Goal: Task Accomplishment & Management: Manage account settings

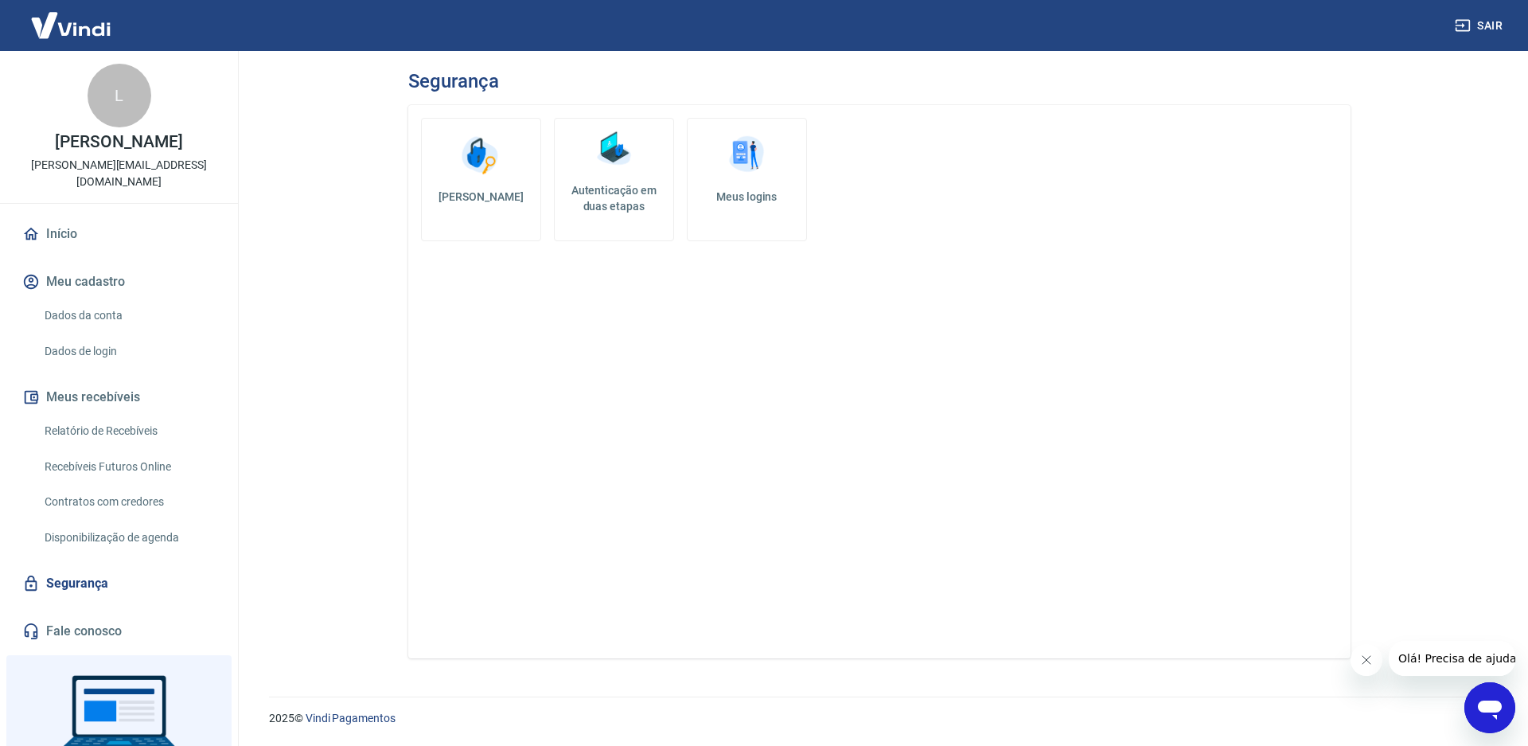
click at [485, 178] on img at bounding box center [481, 155] width 48 height 48
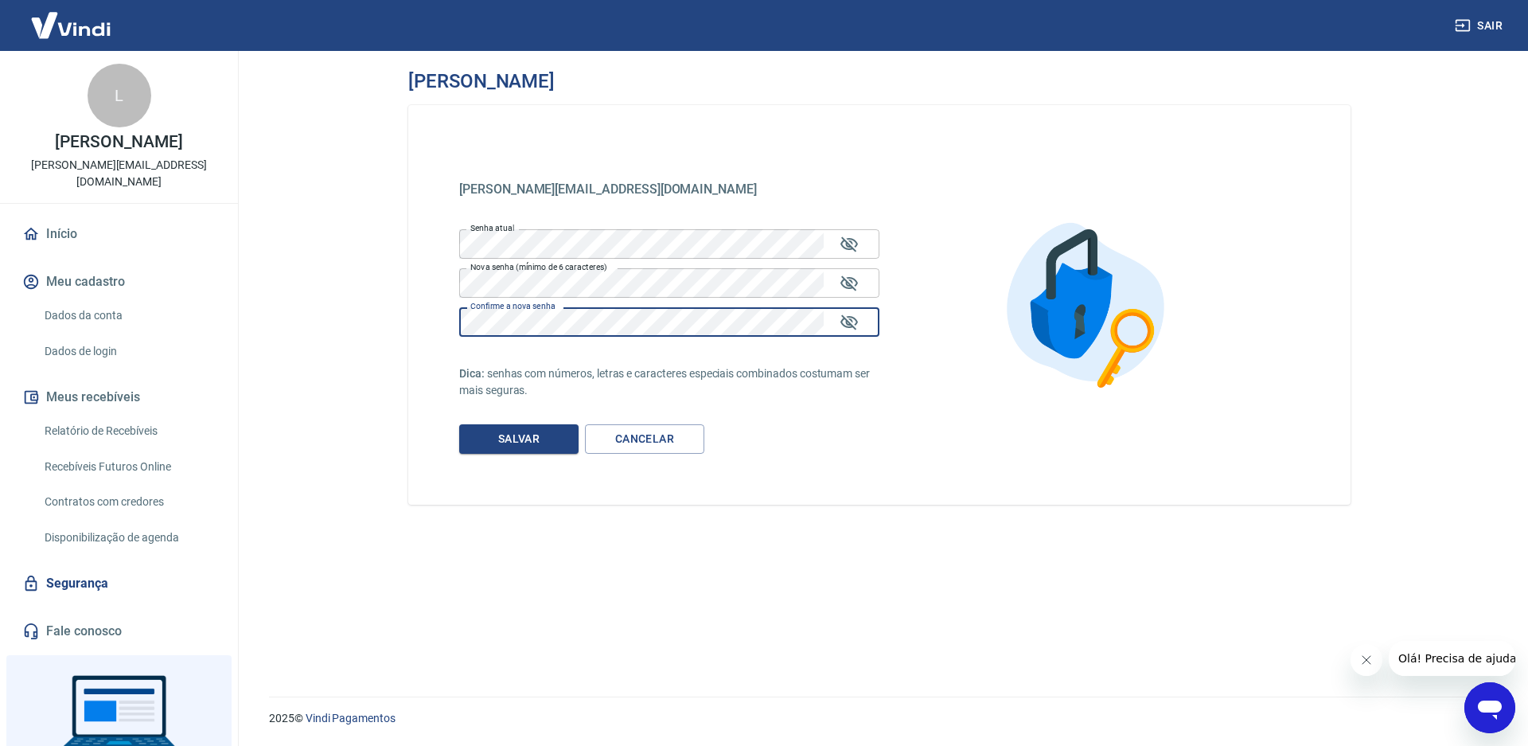
drag, startPoint x: 504, startPoint y: 444, endPoint x: 560, endPoint y: 480, distance: 66.2
click at [505, 444] on button "Salvar" at bounding box center [518, 438] width 119 height 29
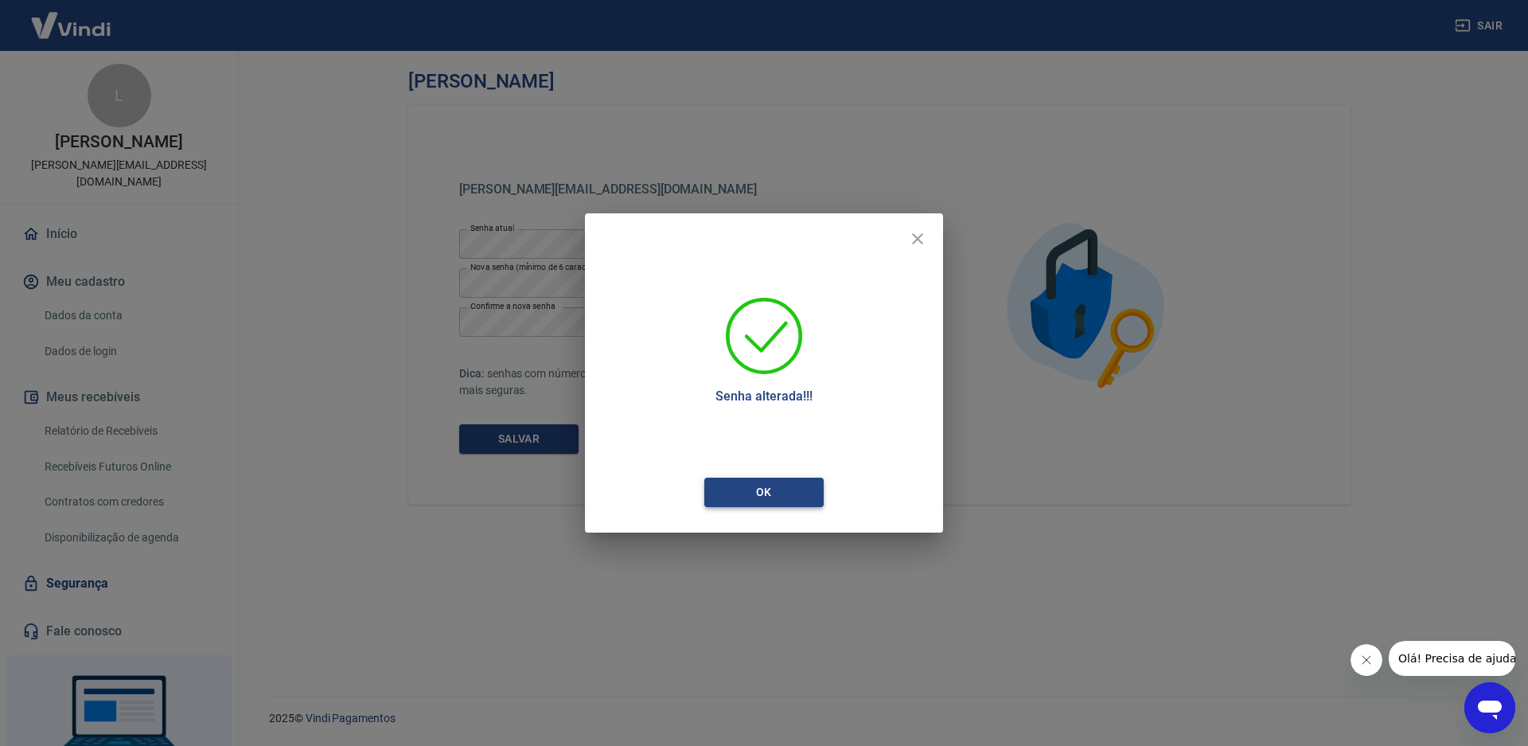
click at [784, 490] on button "Ok" at bounding box center [763, 492] width 119 height 29
